Goal: Task Accomplishment & Management: Complete application form

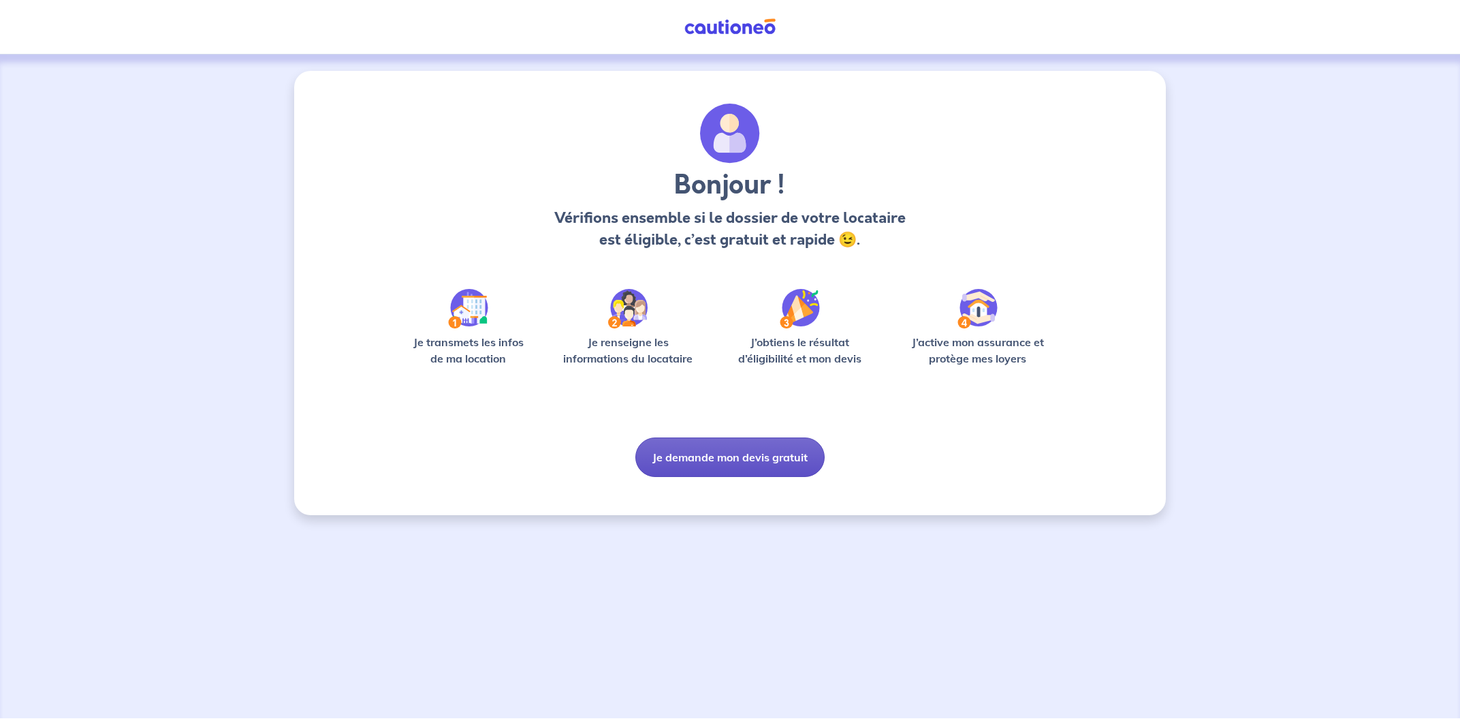
click at [728, 465] on button "Je demande mon devis gratuit" at bounding box center [730, 457] width 189 height 40
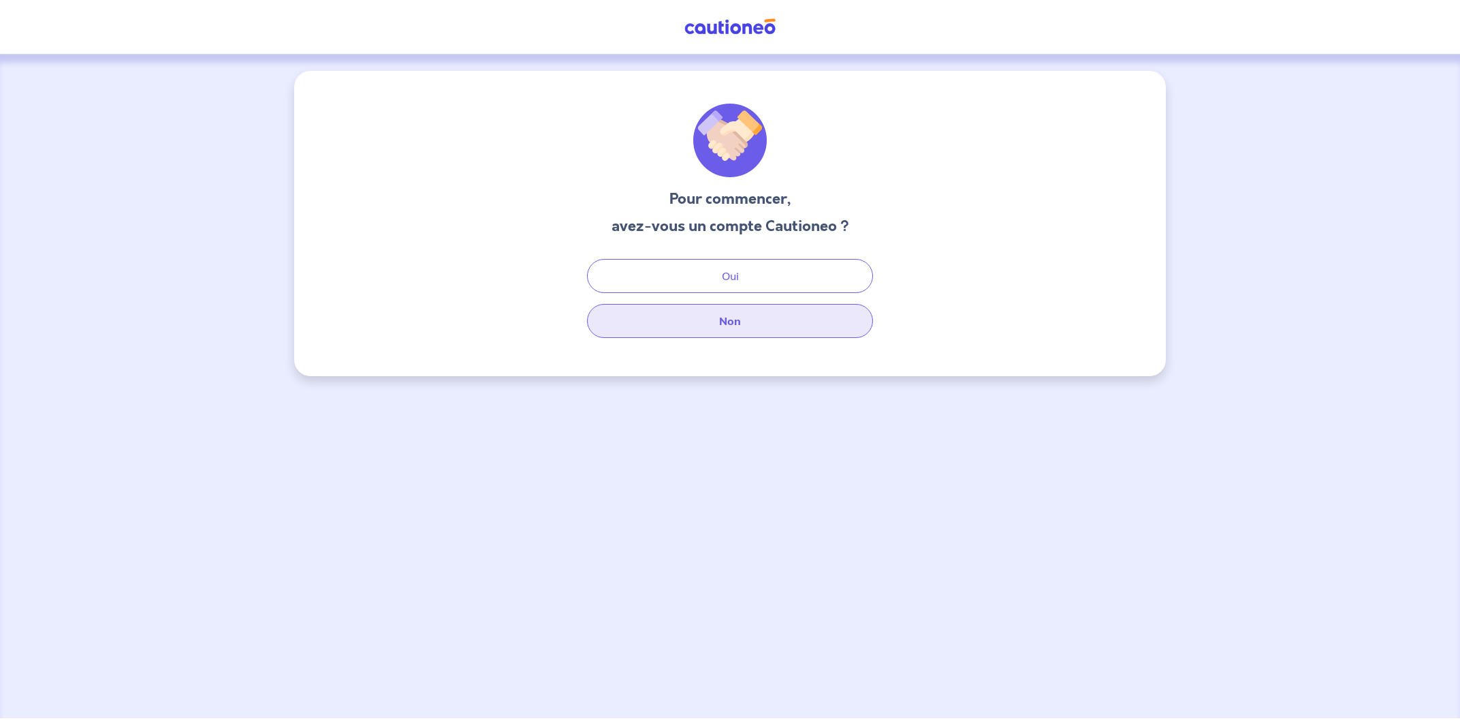
click at [717, 317] on button "Non" at bounding box center [730, 321] width 286 height 34
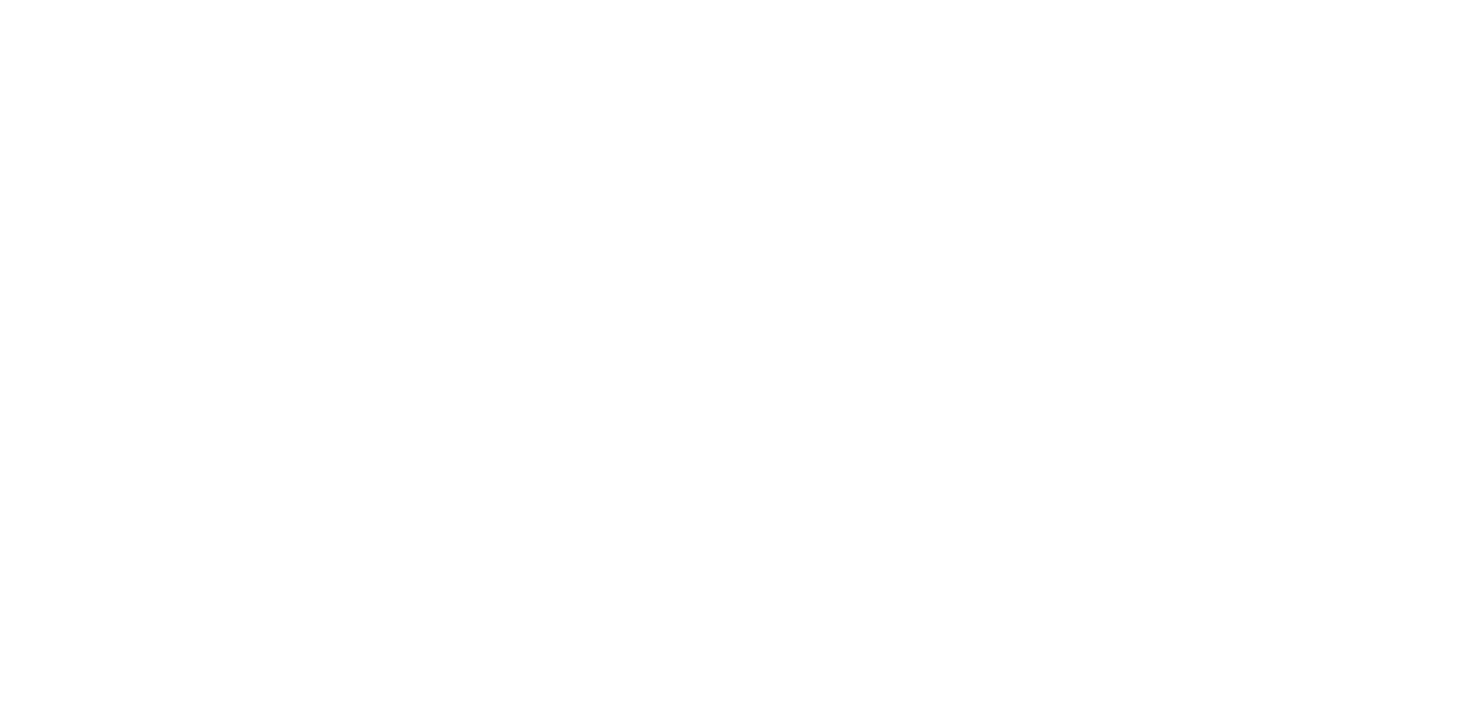
select select "FR"
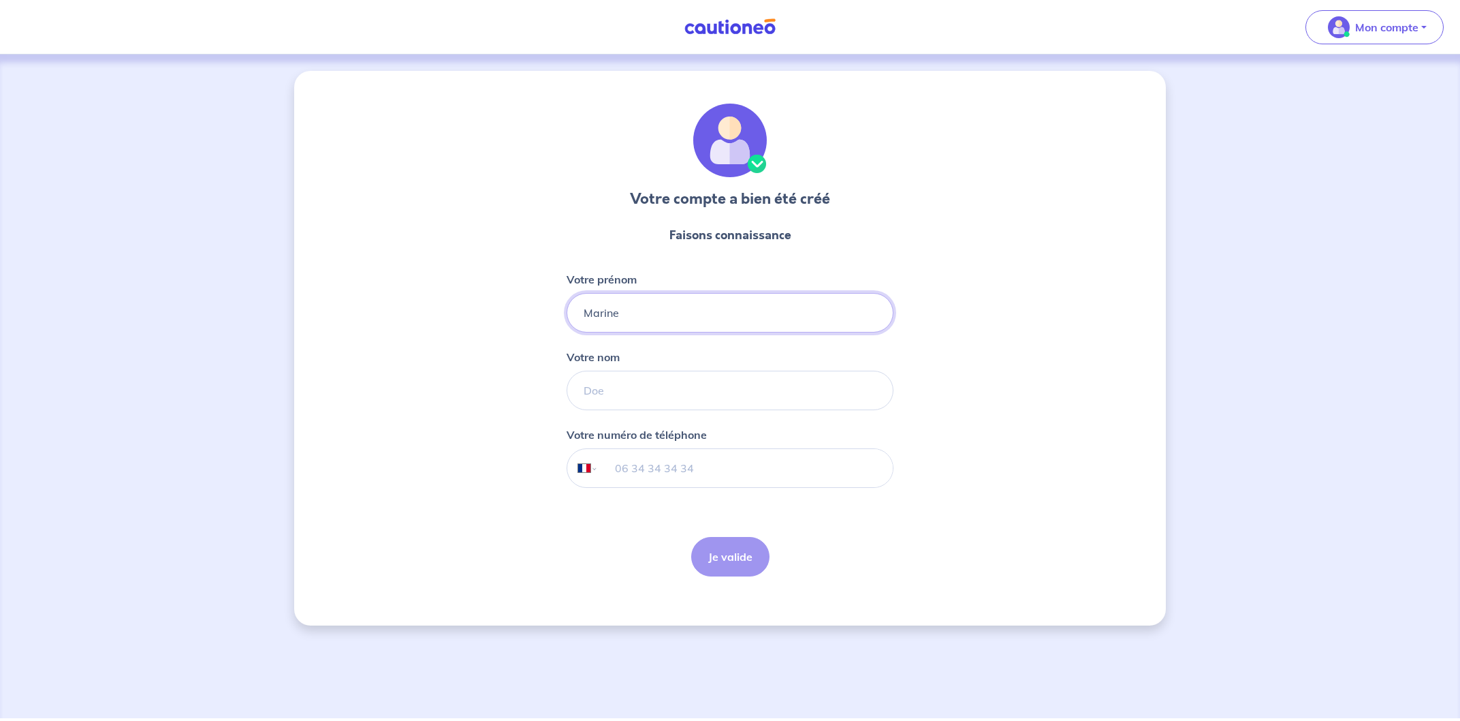
type input "Marine"
type input "Fraissinet"
click at [614, 456] on input "tel" at bounding box center [746, 468] width 294 height 38
type input "06 25 42 60 95"
click at [742, 565] on button "Je valide" at bounding box center [730, 557] width 78 height 40
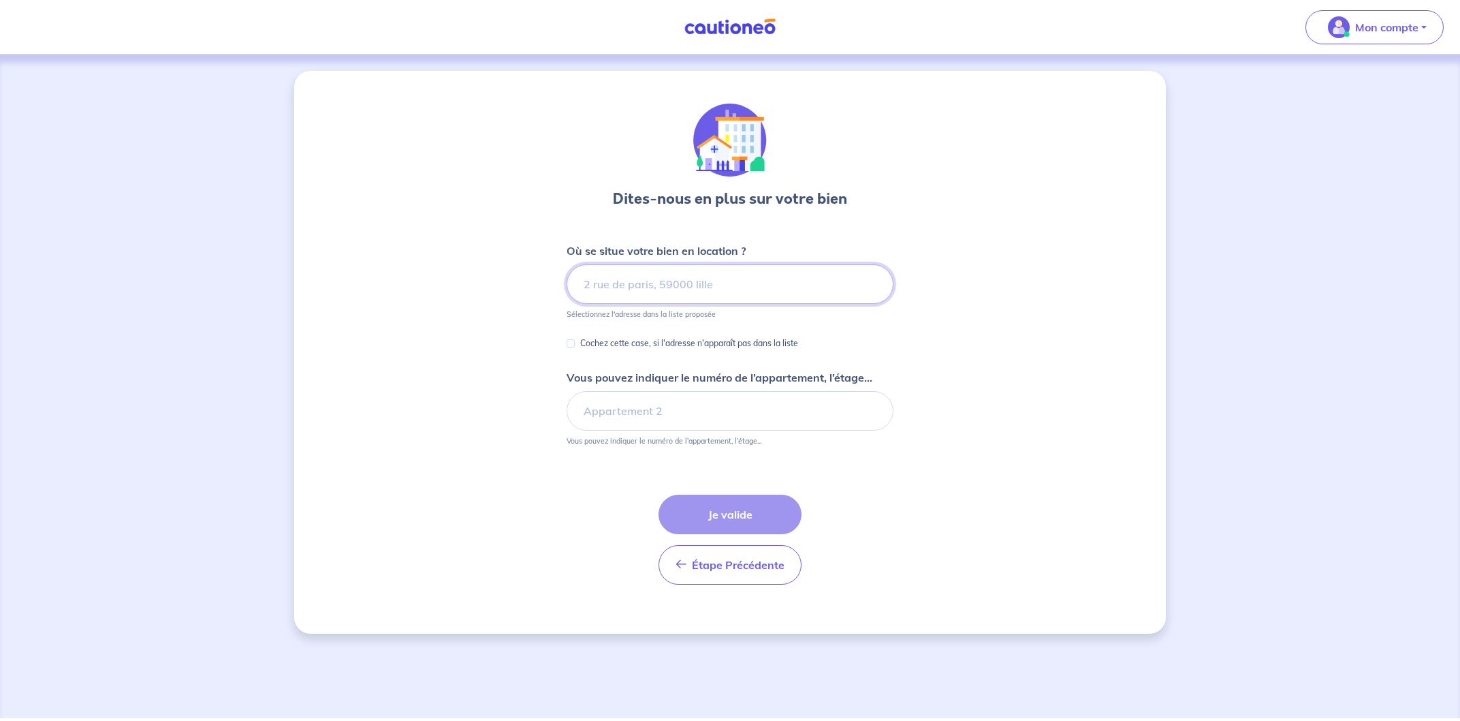
type input "8"
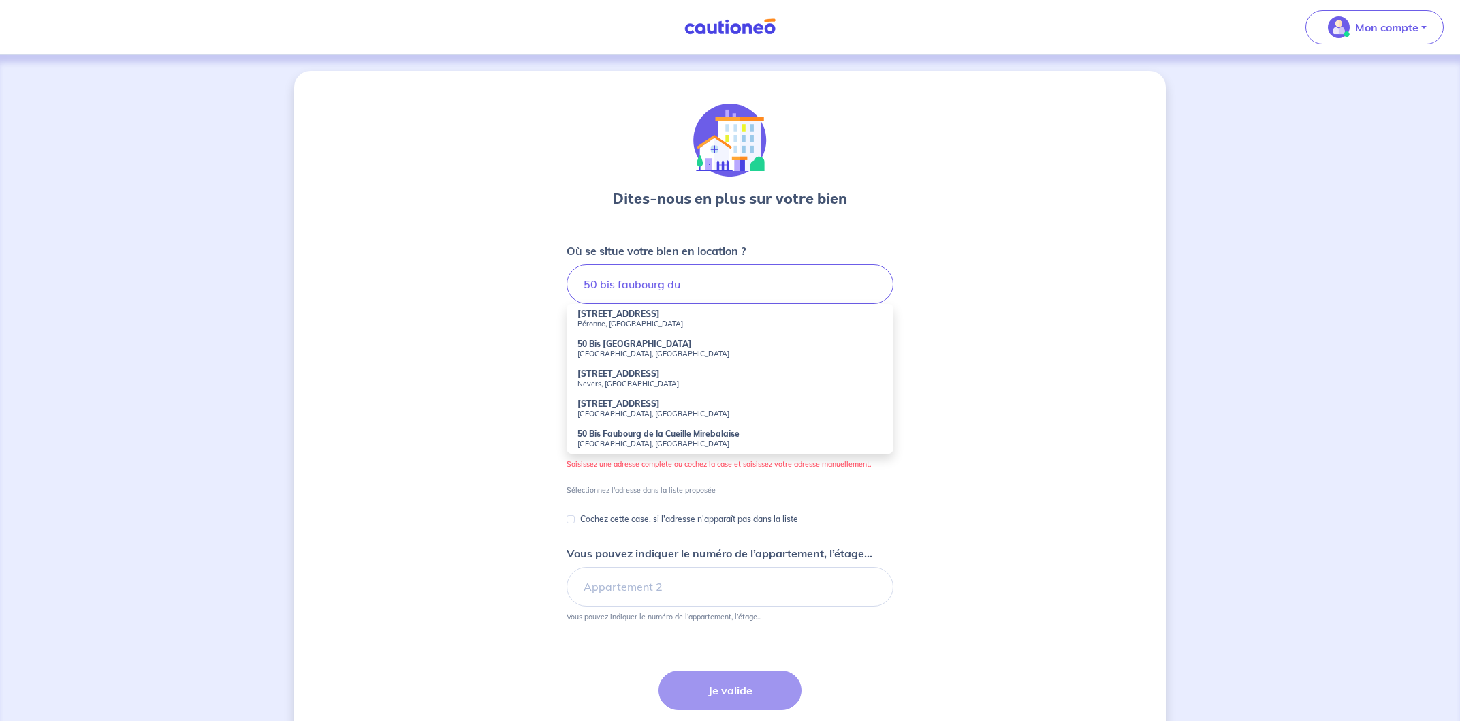
click at [635, 416] on small "Montauban, France" at bounding box center [730, 414] width 305 height 10
type input "50 Bis Faubourg du Moustier, Montauban, France"
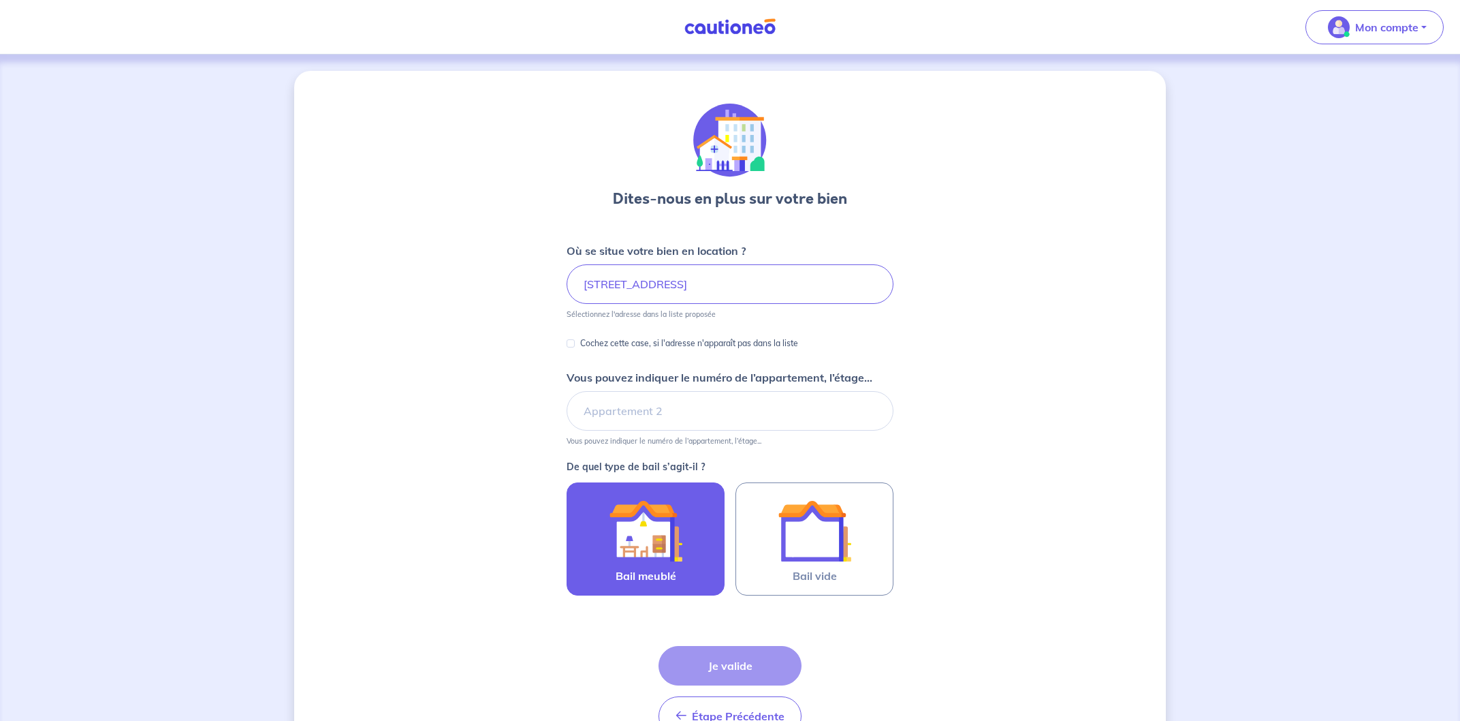
click at [655, 534] on img at bounding box center [646, 531] width 74 height 74
click at [0, 0] on input "Bail meublé" at bounding box center [0, 0] width 0 height 0
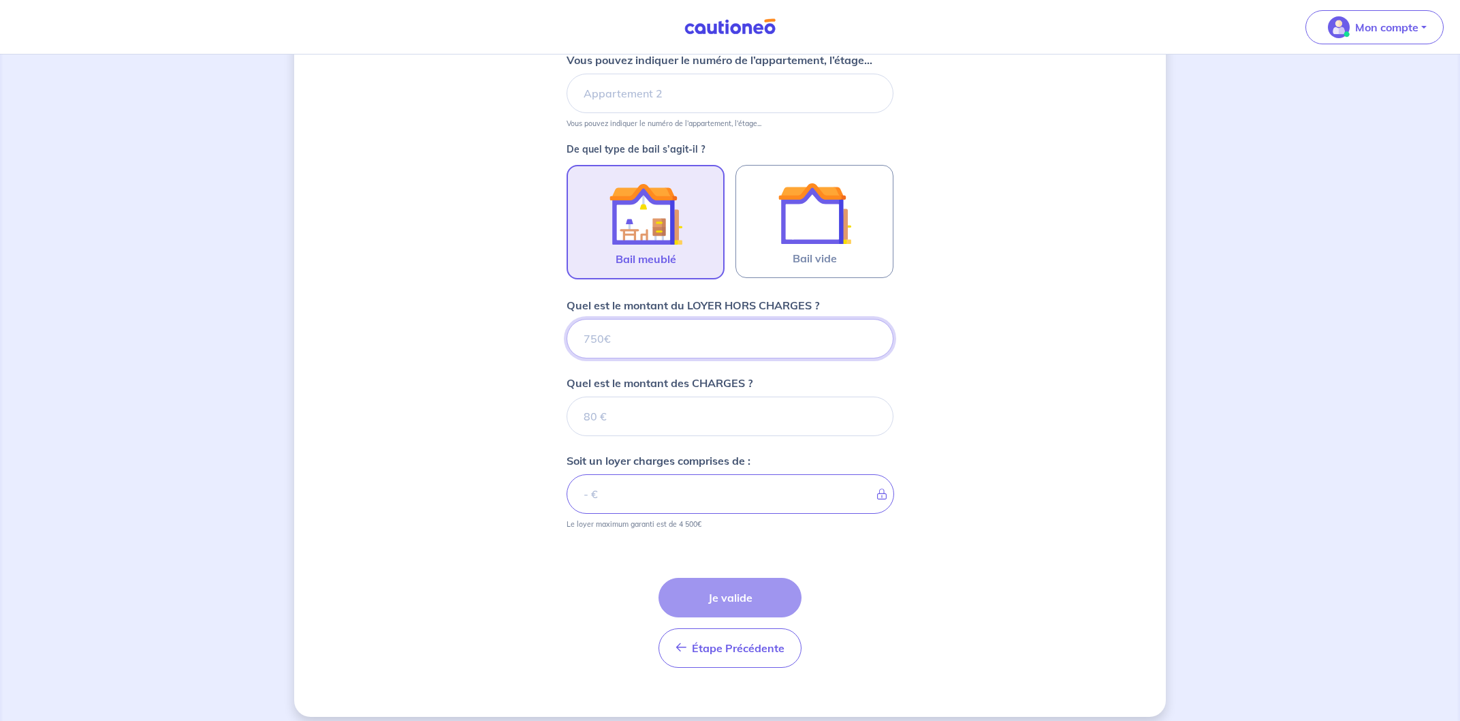
scroll to position [330, 0]
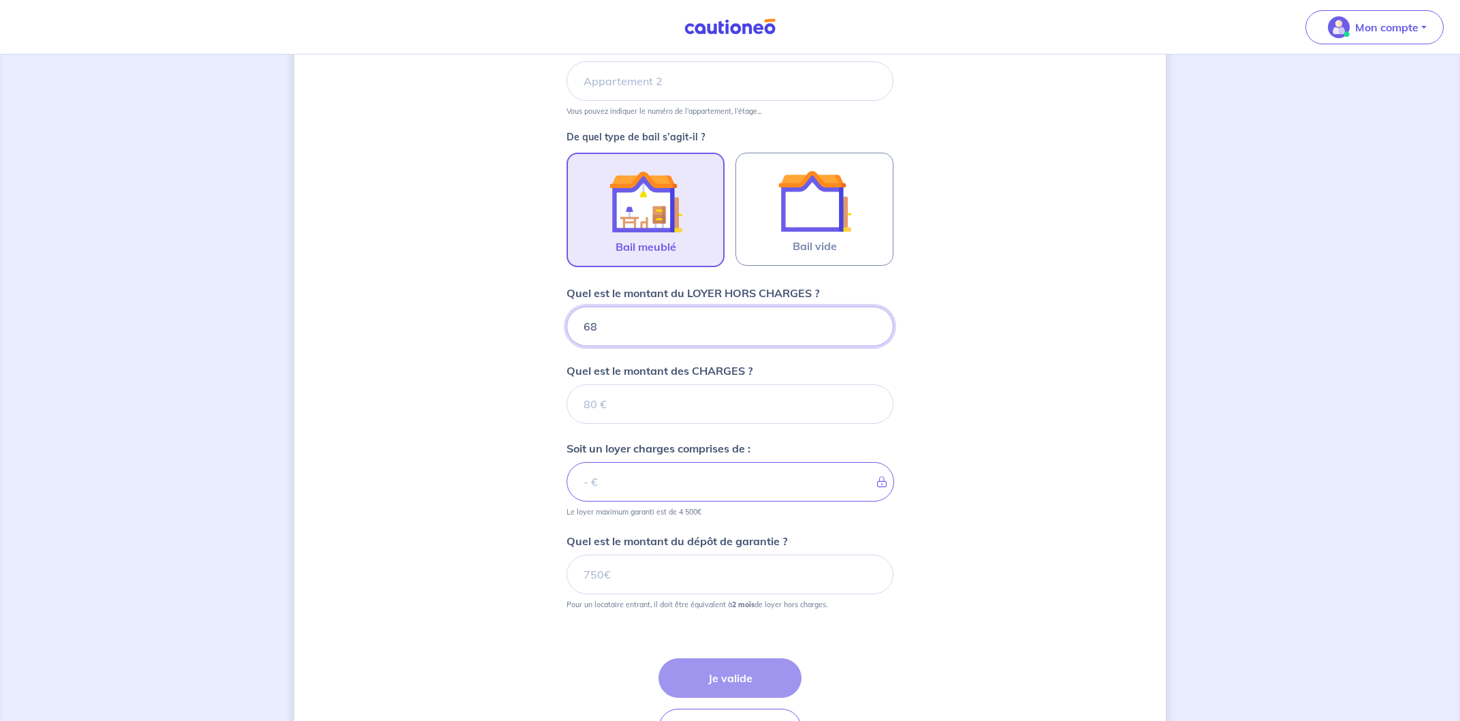
type input "680"
click at [623, 394] on input "Quel est le montant des CHARGES ?" at bounding box center [730, 404] width 327 height 40
type input "20"
type input "700"
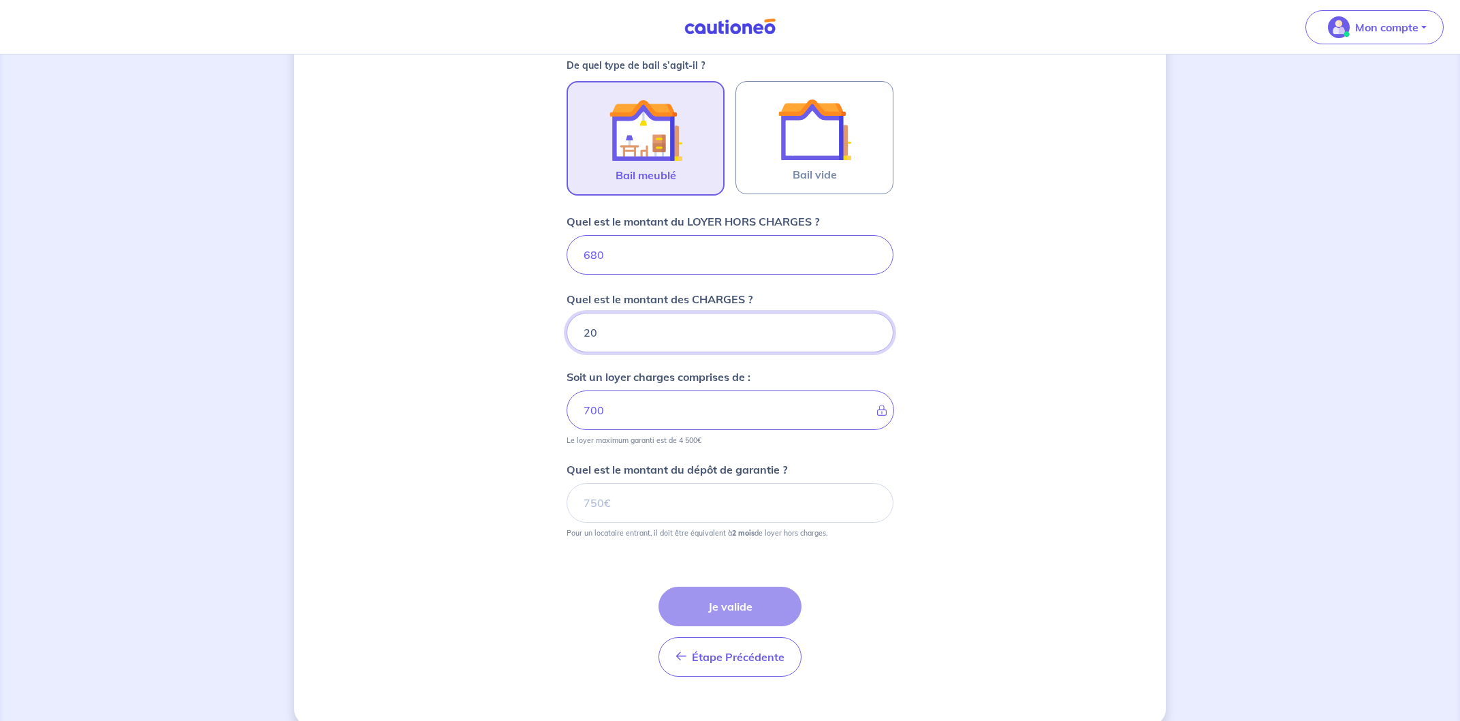
scroll to position [409, 0]
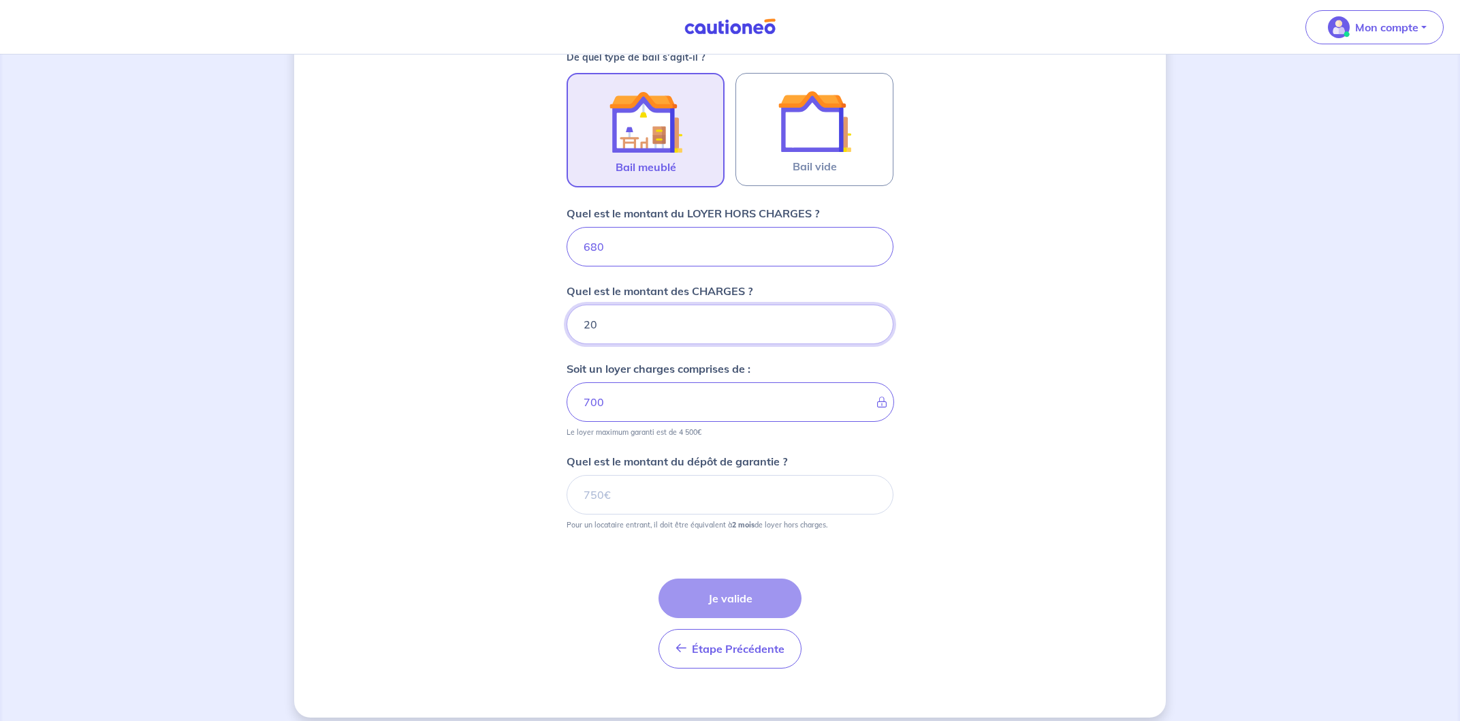
type input "20"
click at [627, 492] on input "Quel est le montant du dépôt de garantie ?" at bounding box center [730, 495] width 327 height 40
type input "1360"
click at [755, 609] on button "Je valide" at bounding box center [730, 598] width 143 height 40
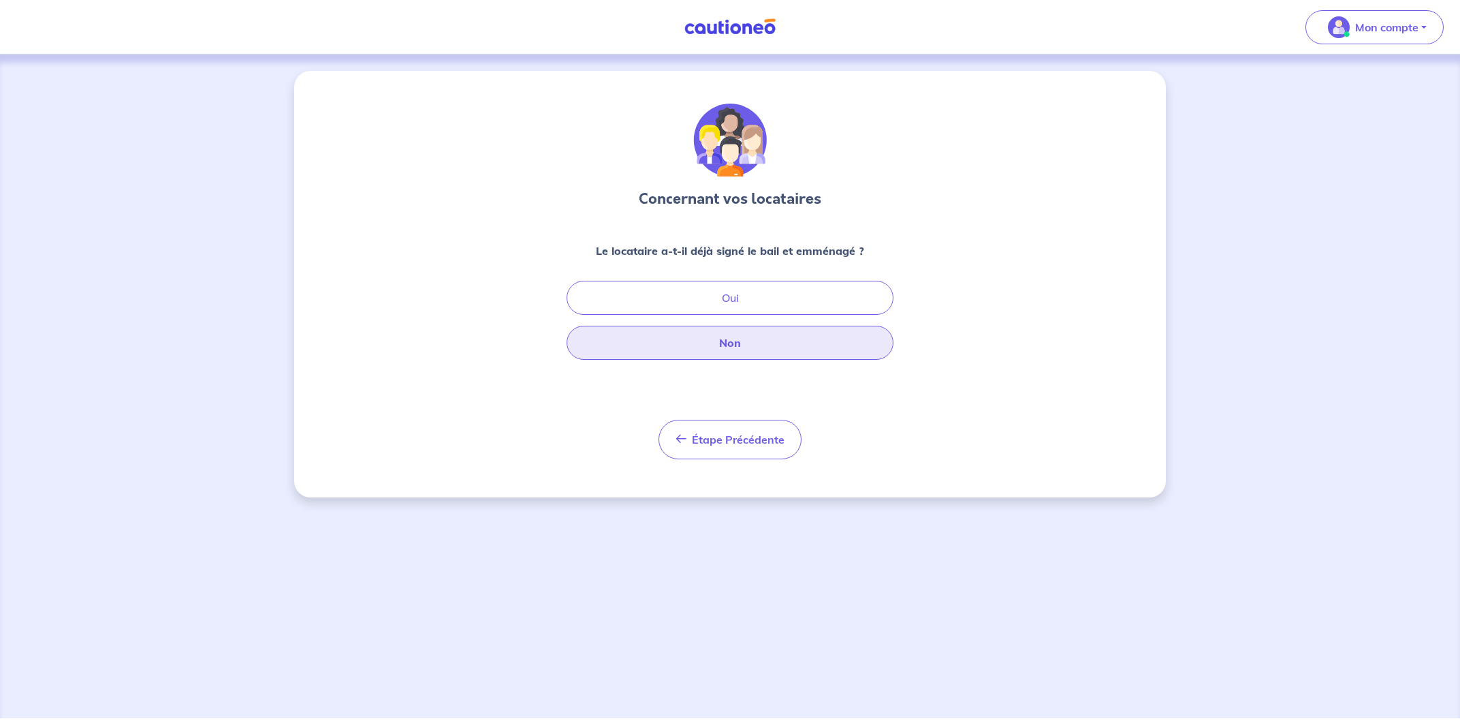
click at [724, 340] on button "Non" at bounding box center [730, 343] width 327 height 34
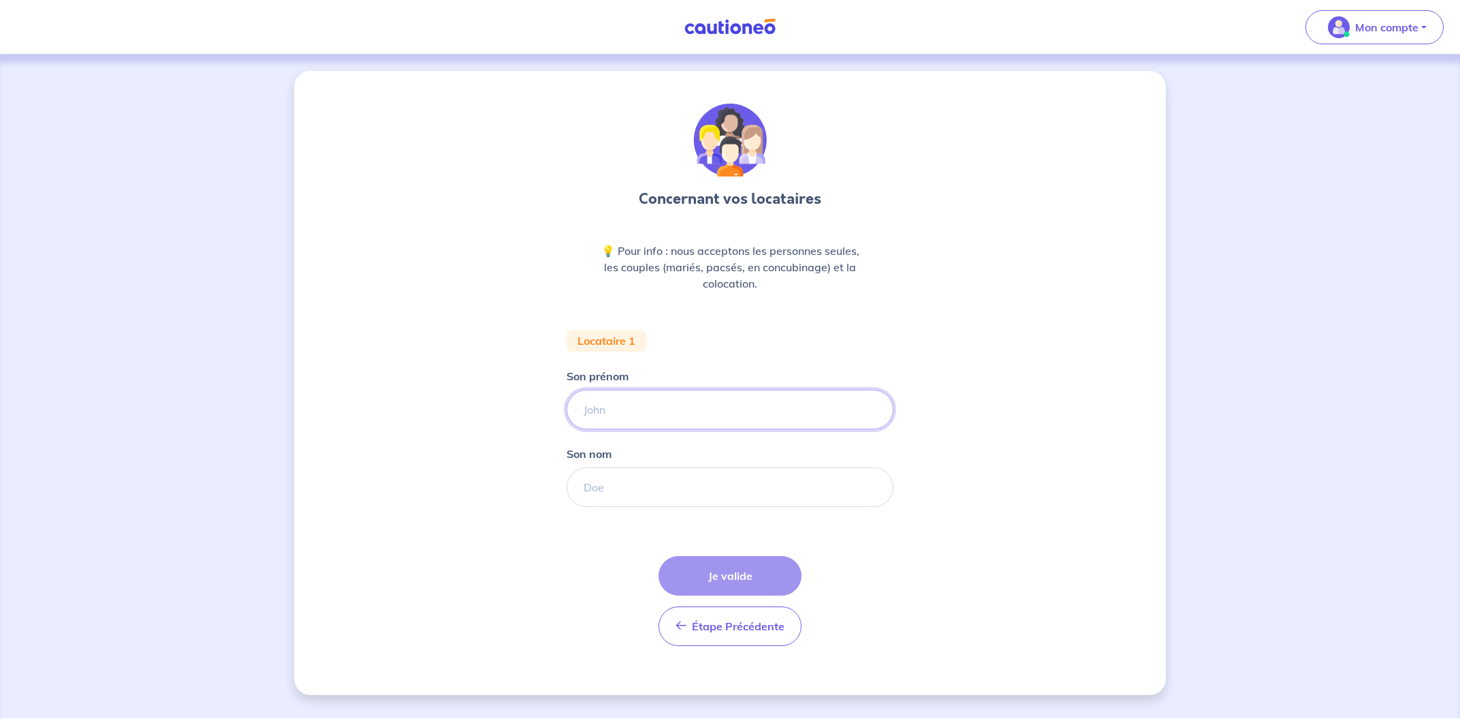
click at [674, 416] on input "Son prénom" at bounding box center [730, 410] width 327 height 40
type input "Mélanie"
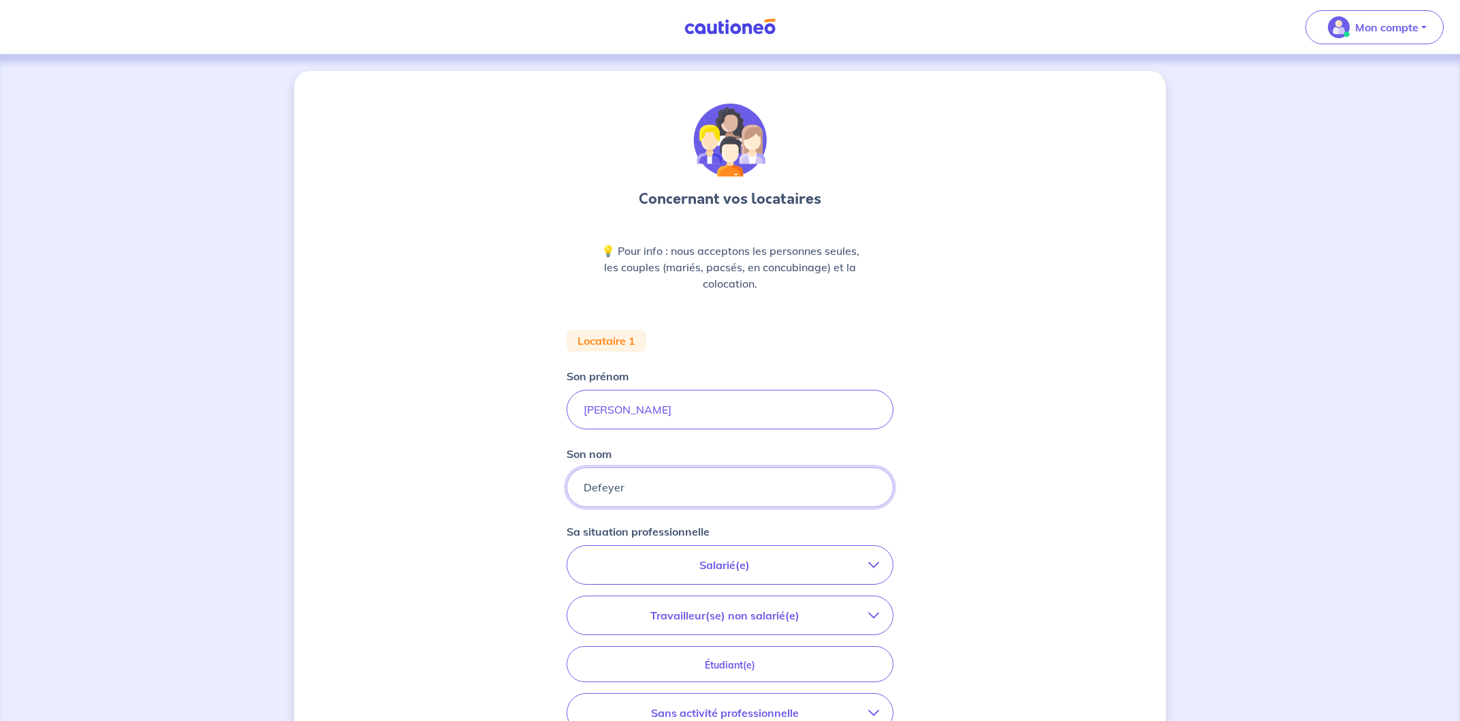
type input "Defeyer"
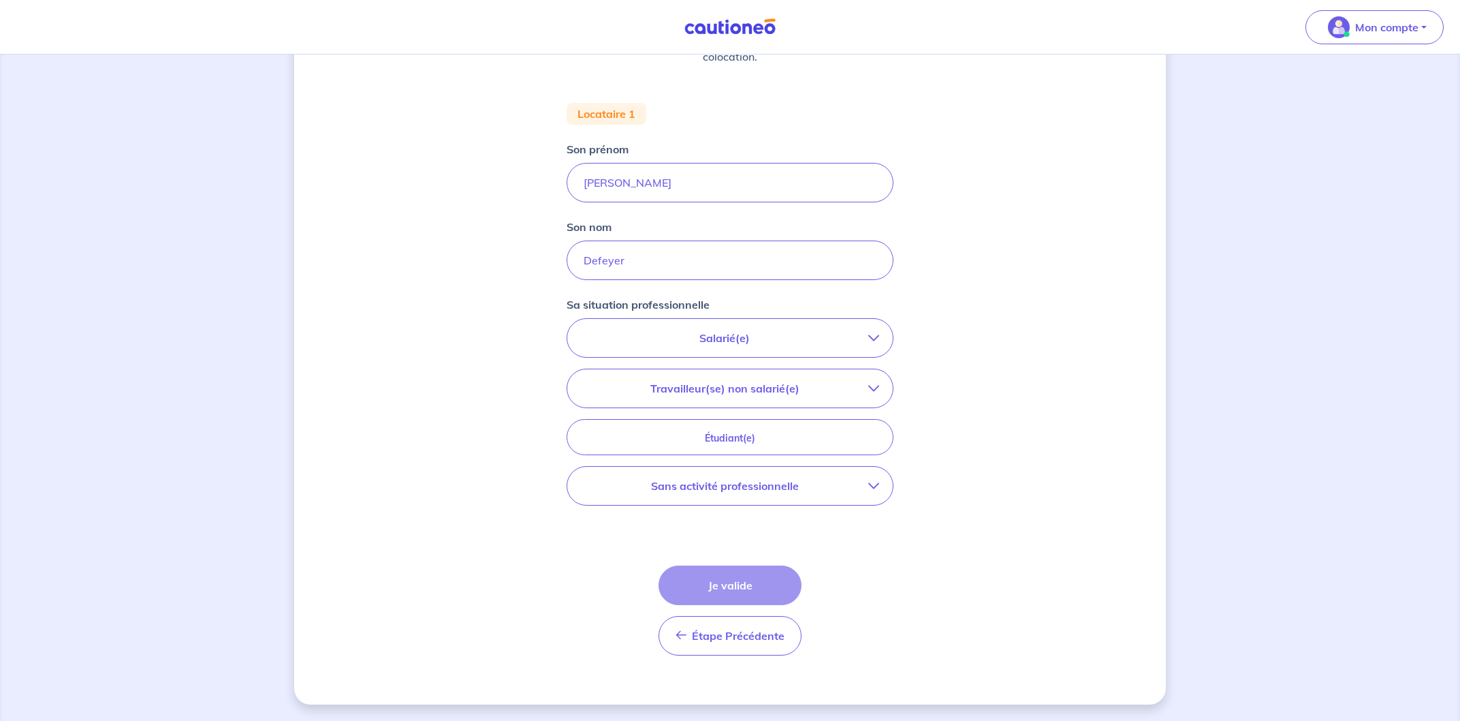
scroll to position [227, 0]
click at [876, 389] on icon "button" at bounding box center [874, 388] width 11 height 11
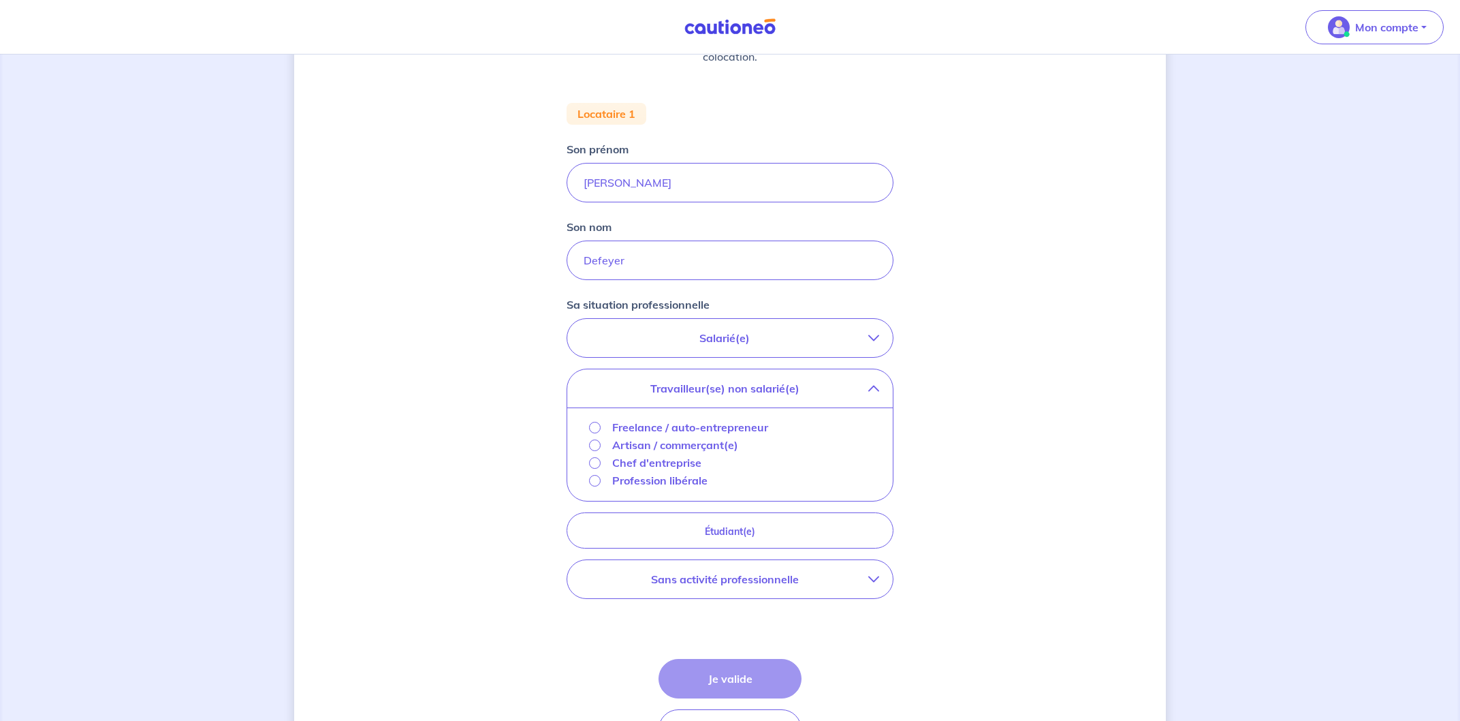
click at [592, 483] on input "Profession libérale" at bounding box center [595, 481] width 12 height 12
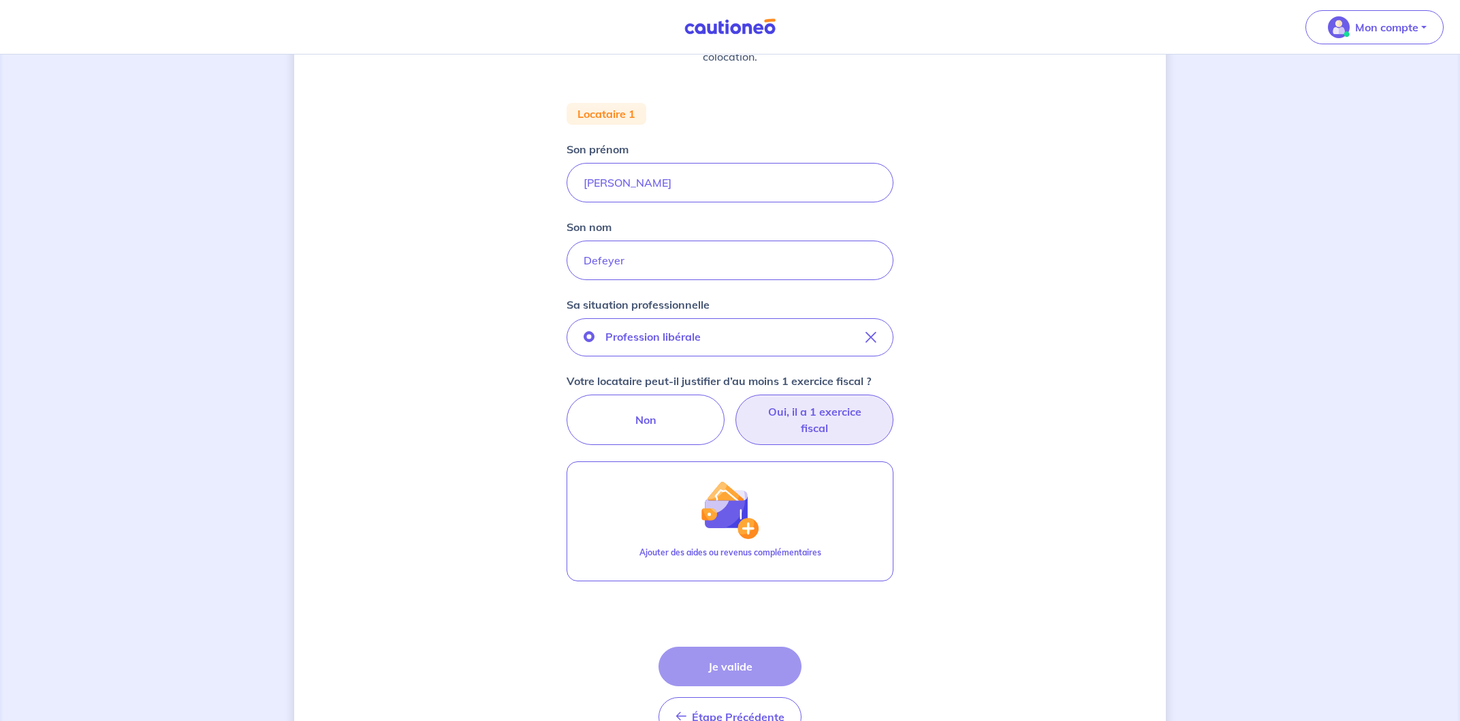
click at [808, 420] on label "Oui, il a 1 exercice fiscal" at bounding box center [815, 419] width 158 height 50
click at [735, 403] on input "Oui, il a 1 exercice fiscal" at bounding box center [730, 398] width 9 height 9
radio input "true"
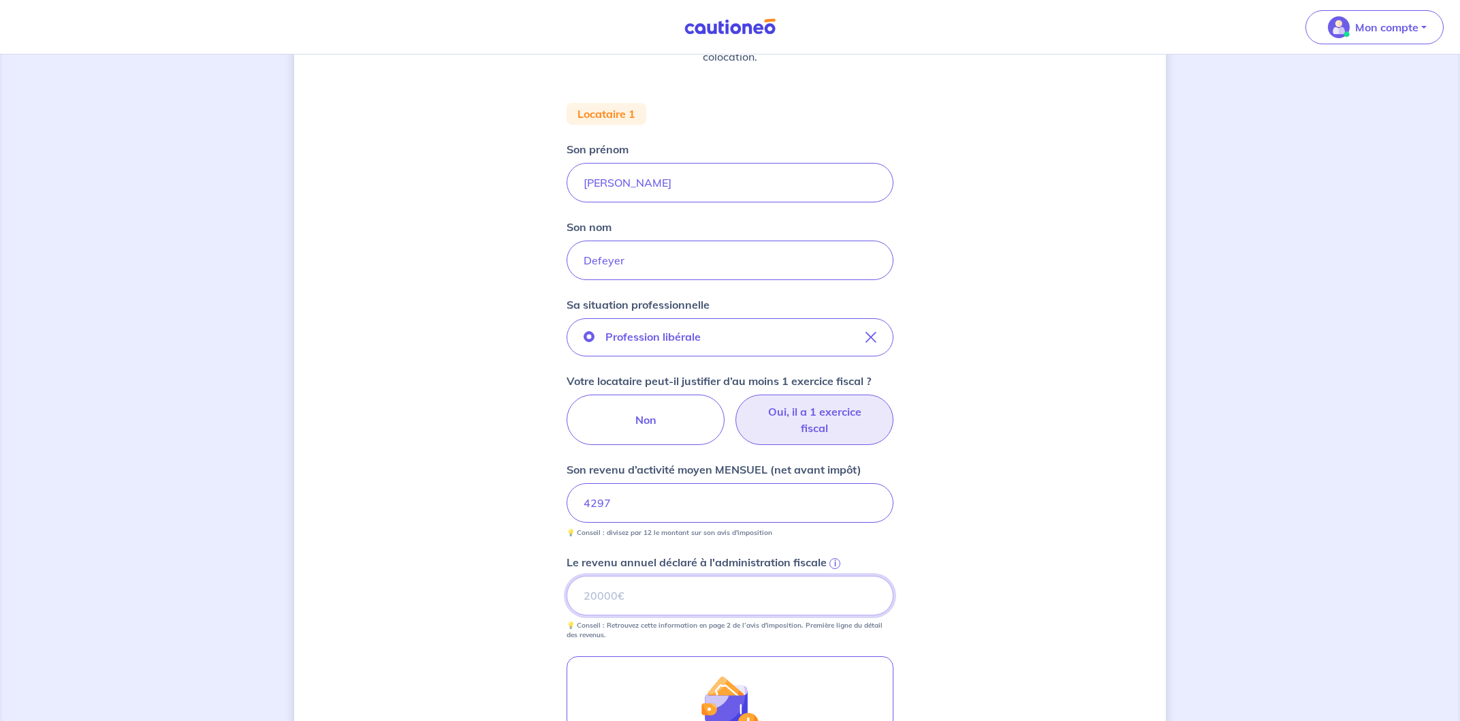
click at [672, 597] on input "Le revenu annuel déclaré à l'administration fiscale i" at bounding box center [730, 596] width 327 height 40
type input "51564"
click at [836, 563] on span "i" at bounding box center [835, 563] width 11 height 11
click at [836, 576] on input "51564" at bounding box center [730, 596] width 327 height 40
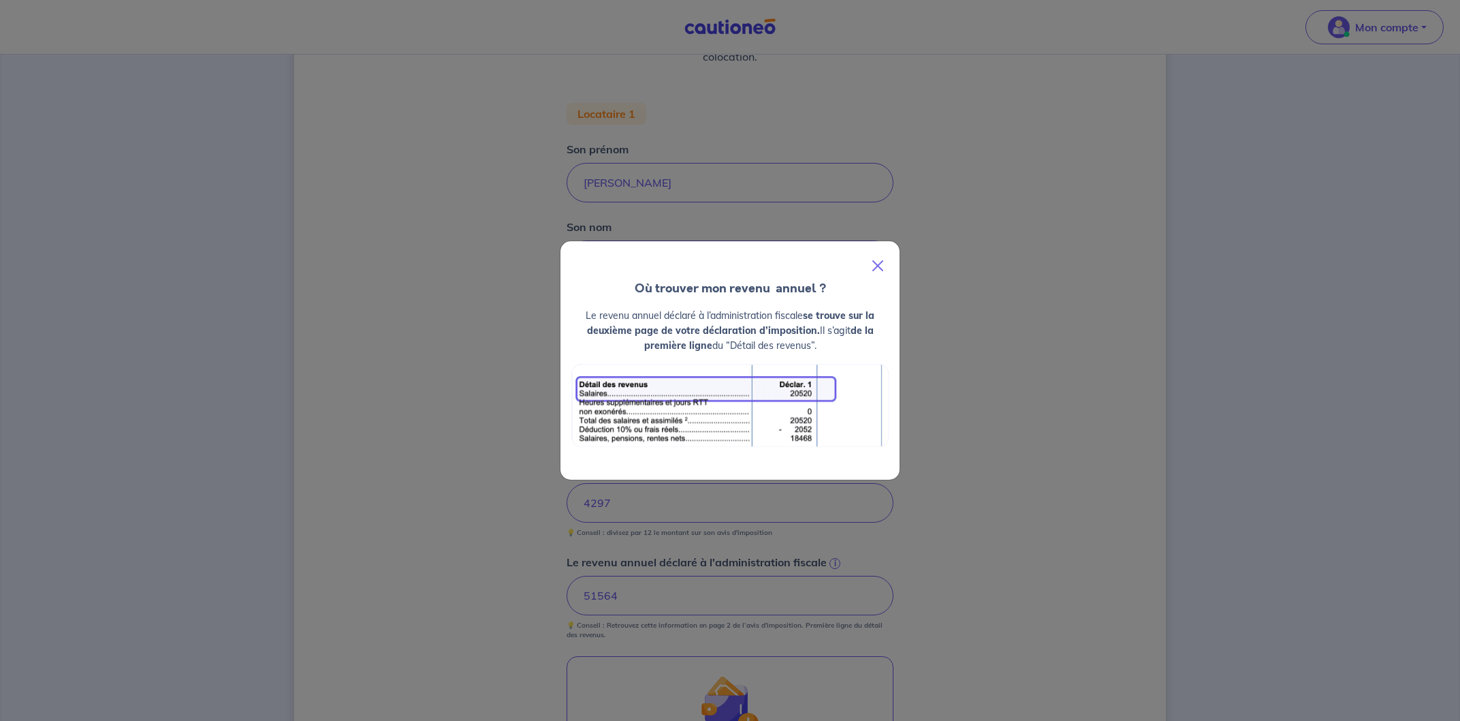
click at [873, 264] on button "Close" at bounding box center [878, 266] width 33 height 38
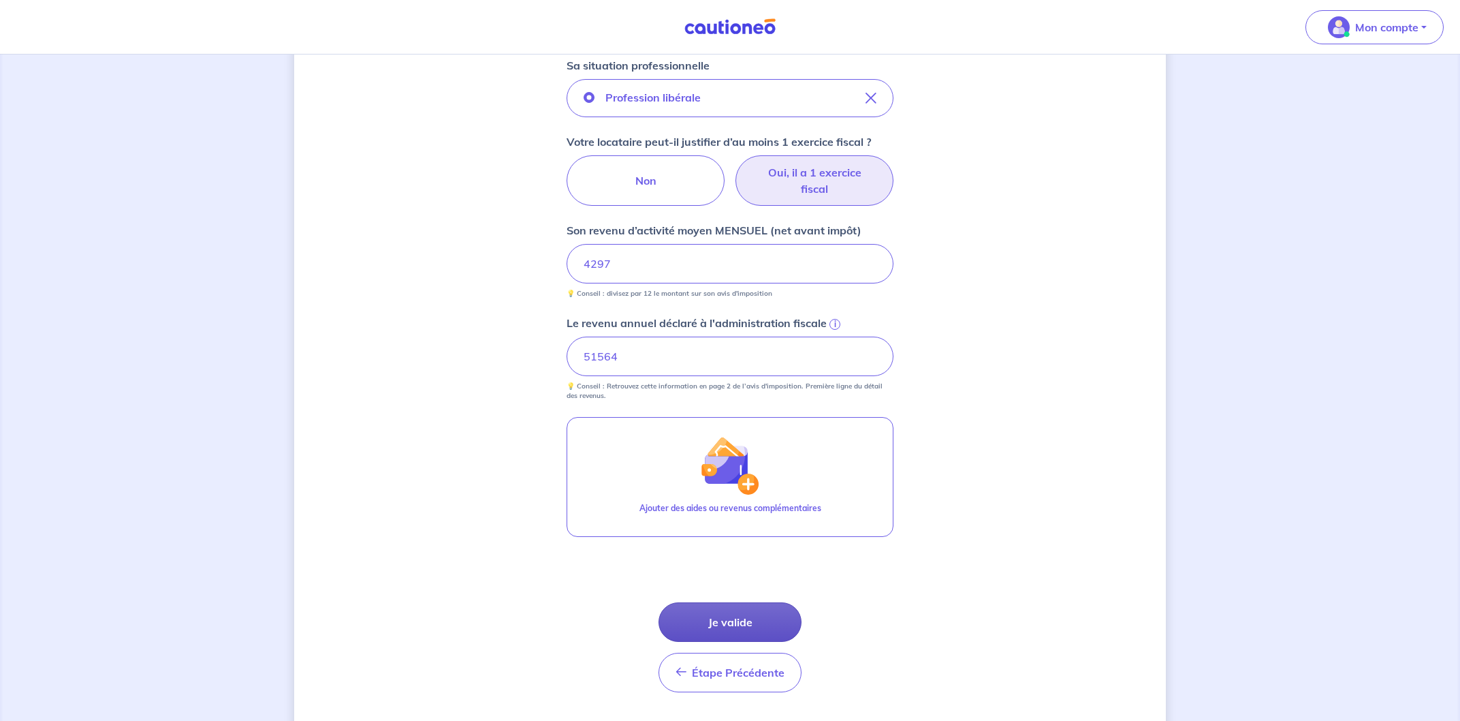
scroll to position [467, 0]
click at [757, 621] on button "Je valide" at bounding box center [730, 621] width 143 height 40
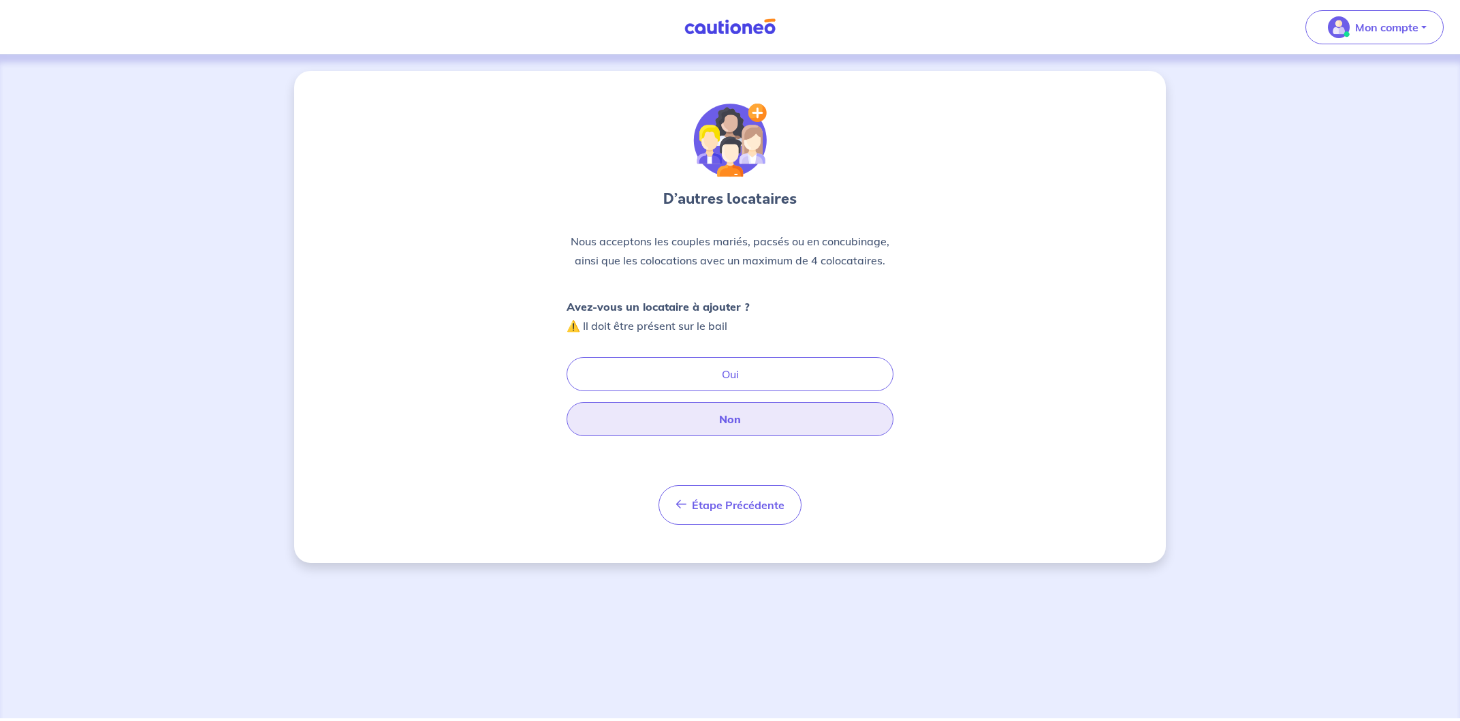
click at [723, 424] on button "Non" at bounding box center [730, 419] width 327 height 34
